Goal: Transaction & Acquisition: Purchase product/service

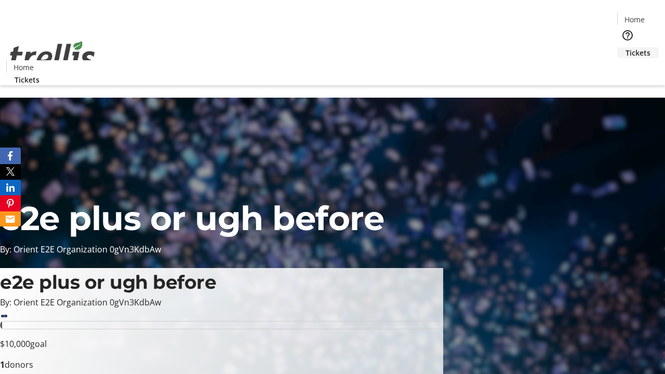
click at [626, 47] on span "Tickets" at bounding box center [638, 52] width 25 height 11
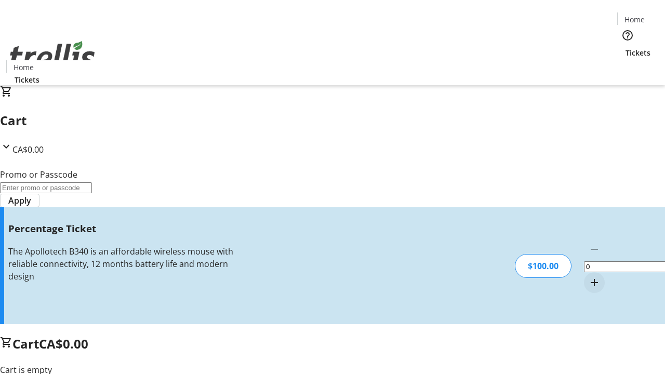
click at [588, 276] on mat-icon "Increment by one" at bounding box center [594, 282] width 12 height 12
type input "1"
type input "BAR"
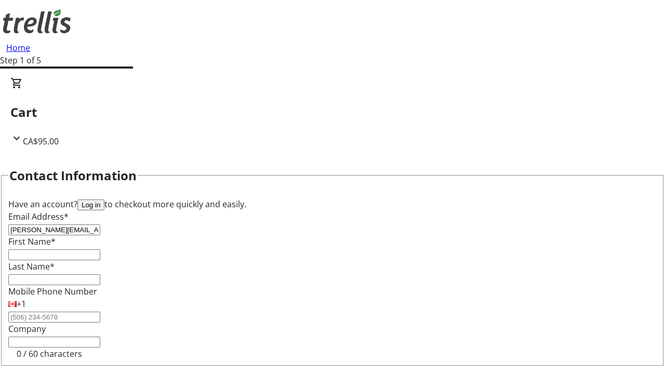
type input "[PERSON_NAME][EMAIL_ADDRESS][DOMAIN_NAME]"
type input "[PERSON_NAME]"
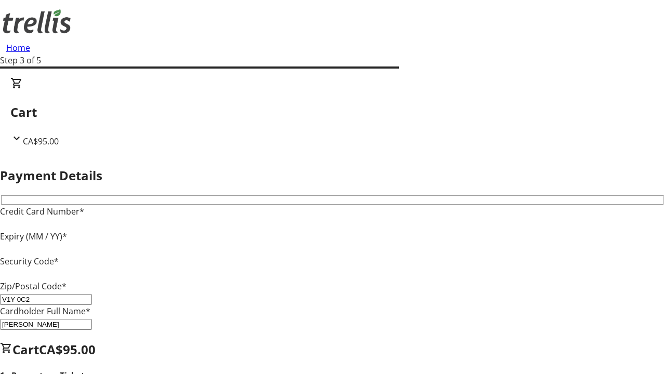
type input "V1Y 0C2"
